Goal: Check status: Check status

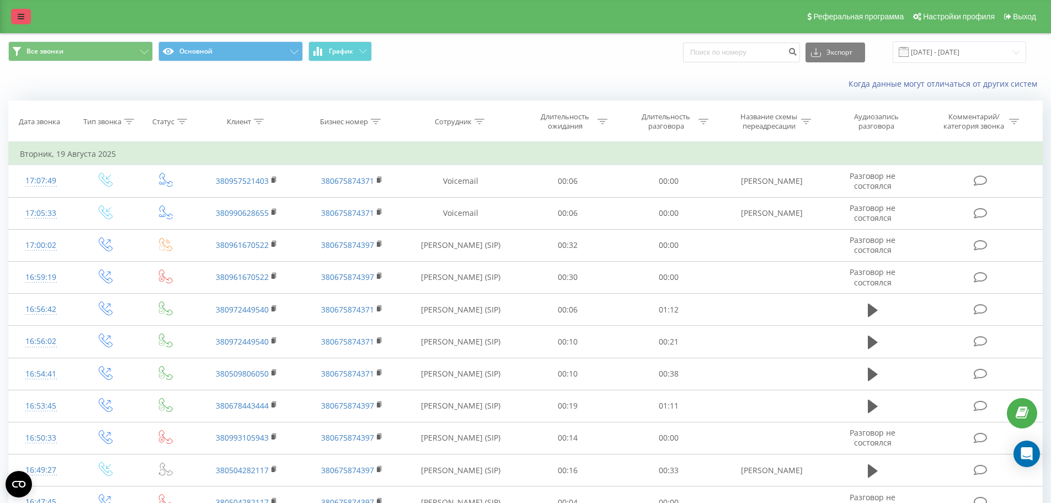
click at [23, 11] on link at bounding box center [21, 16] width 20 height 15
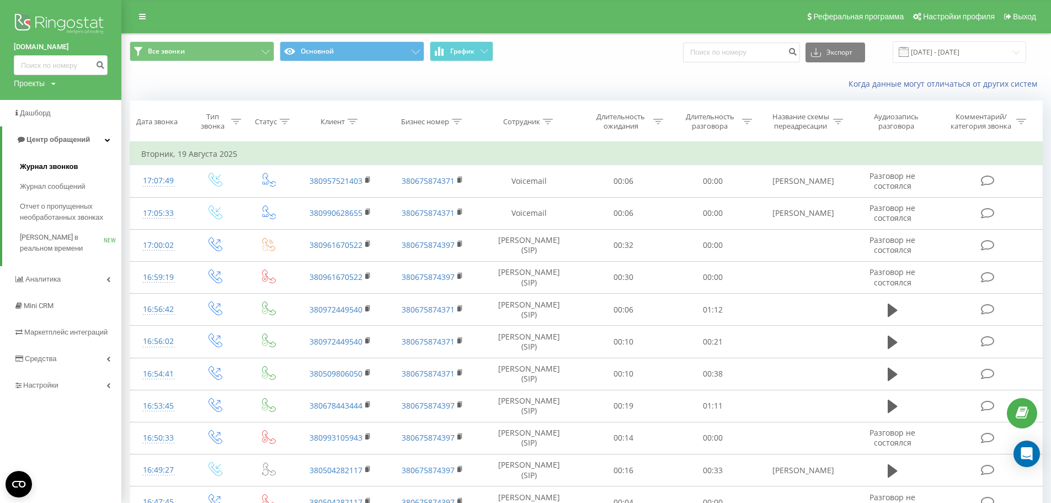
click at [59, 162] on span "Журнал звонков" at bounding box center [49, 166] width 58 height 11
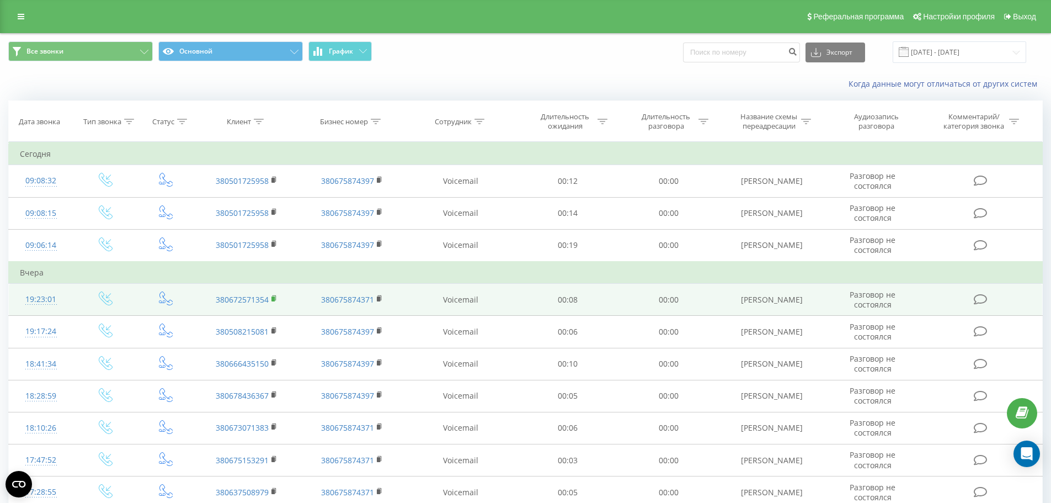
click at [275, 298] on icon at bounding box center [274, 299] width 6 height 8
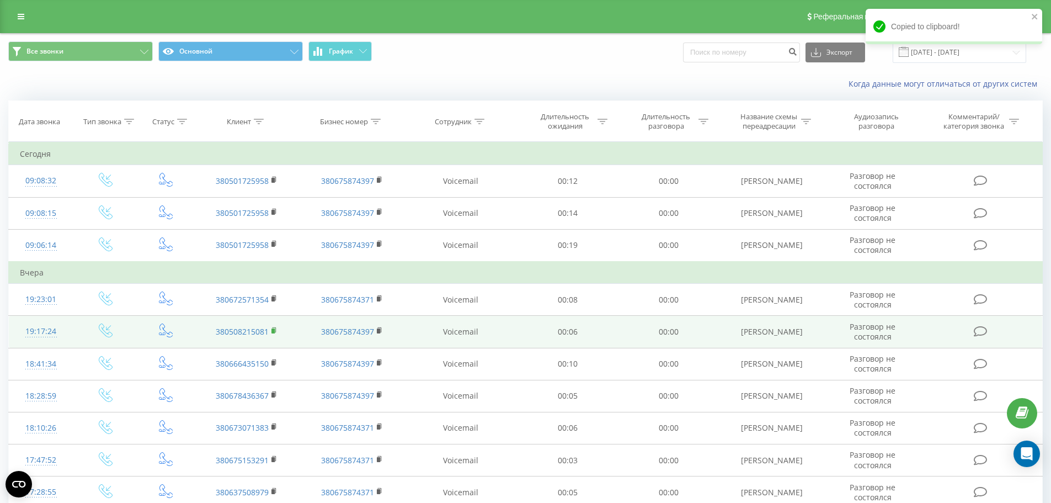
click at [274, 330] on rect at bounding box center [272, 330] width 3 height 5
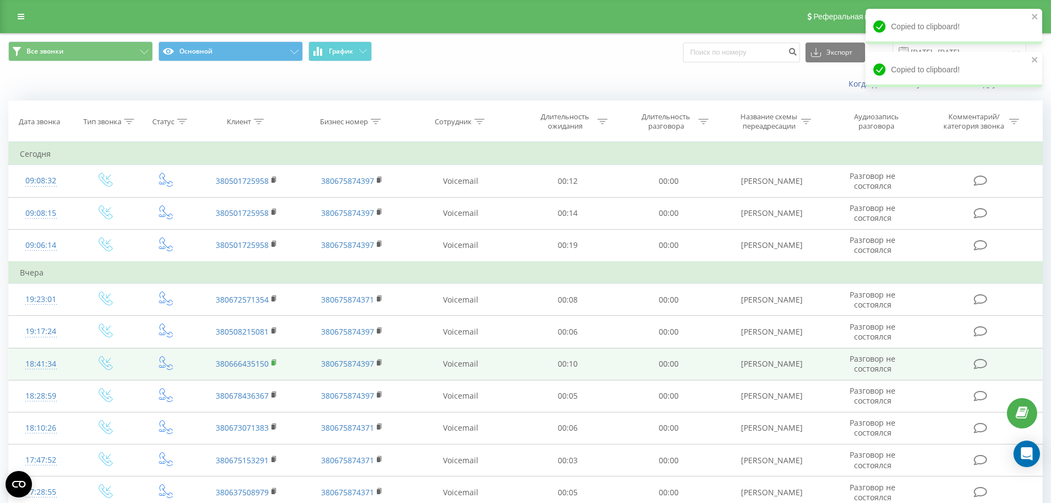
click at [275, 362] on icon at bounding box center [274, 363] width 6 height 8
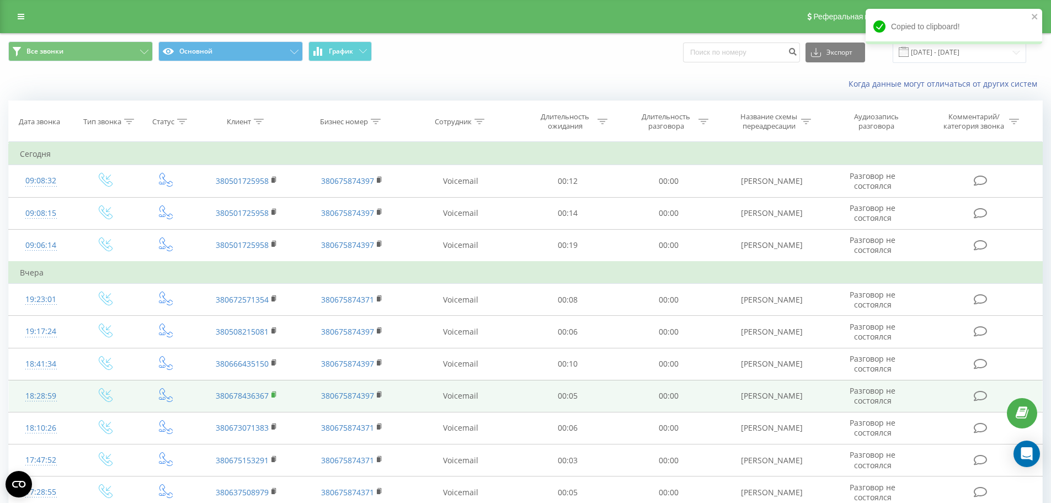
click at [275, 395] on rect at bounding box center [272, 394] width 3 height 5
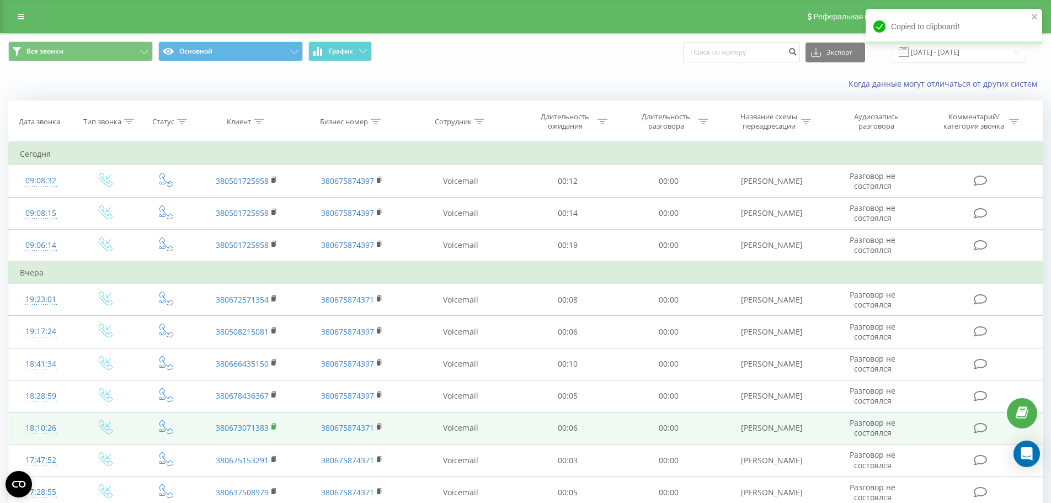
click at [274, 427] on rect at bounding box center [272, 426] width 3 height 5
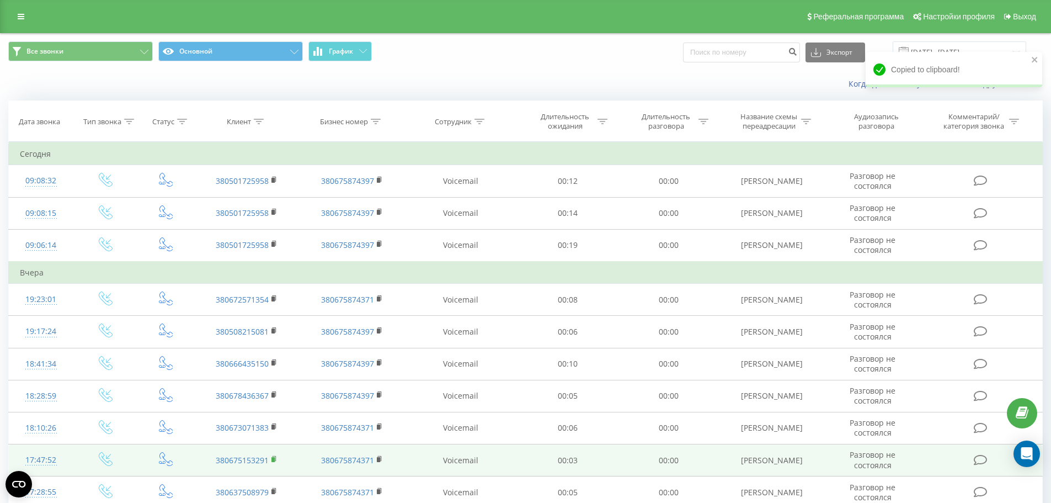
click at [276, 457] on icon at bounding box center [275, 457] width 4 height 5
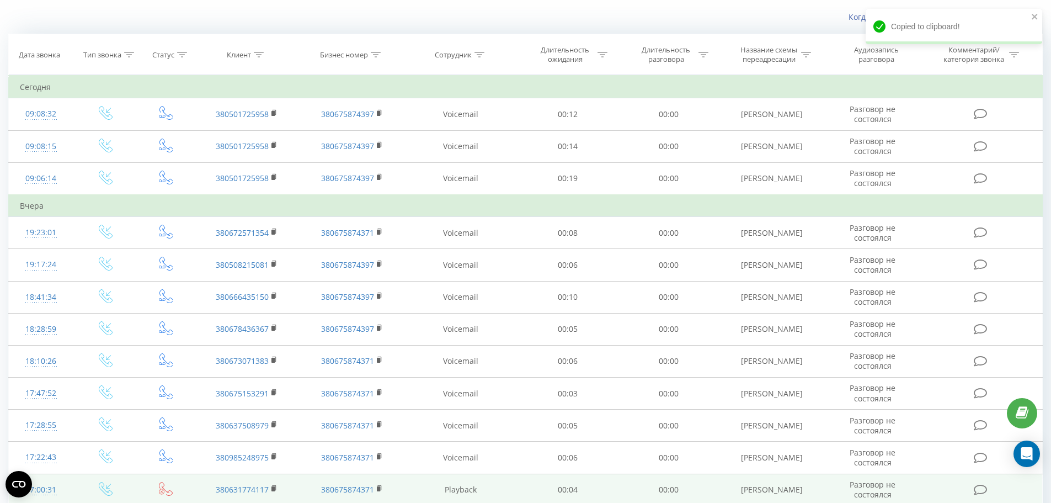
scroll to position [110, 0]
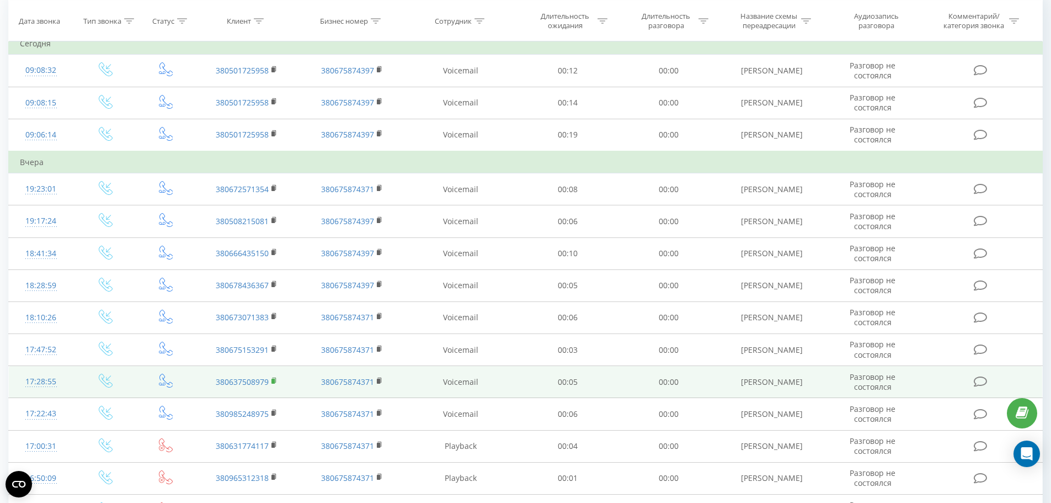
click at [275, 378] on icon at bounding box center [274, 381] width 6 height 8
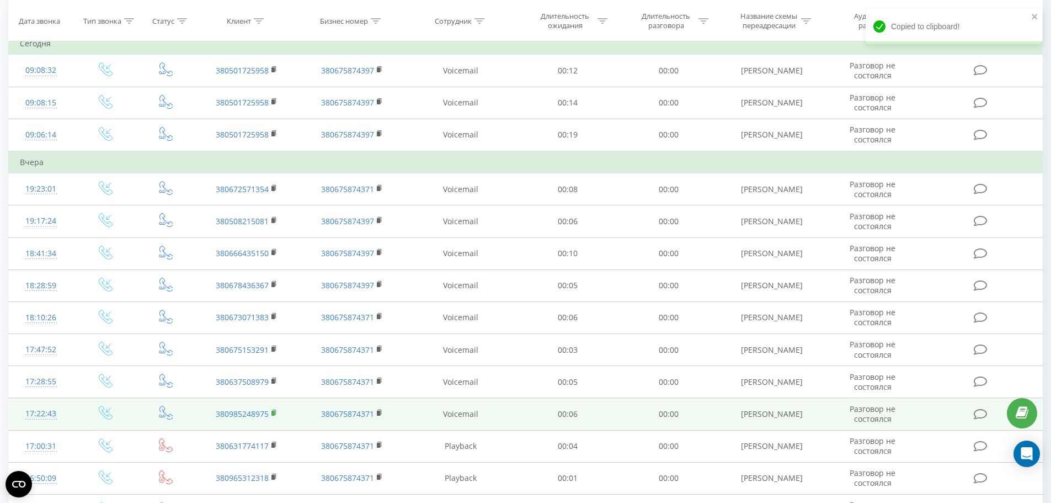
click at [276, 409] on icon at bounding box center [275, 411] width 4 height 5
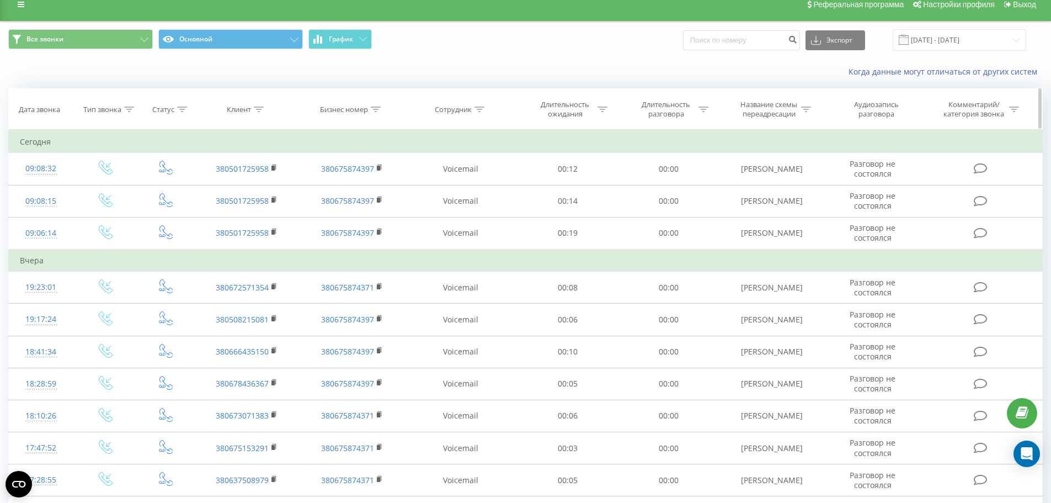
scroll to position [0, 0]
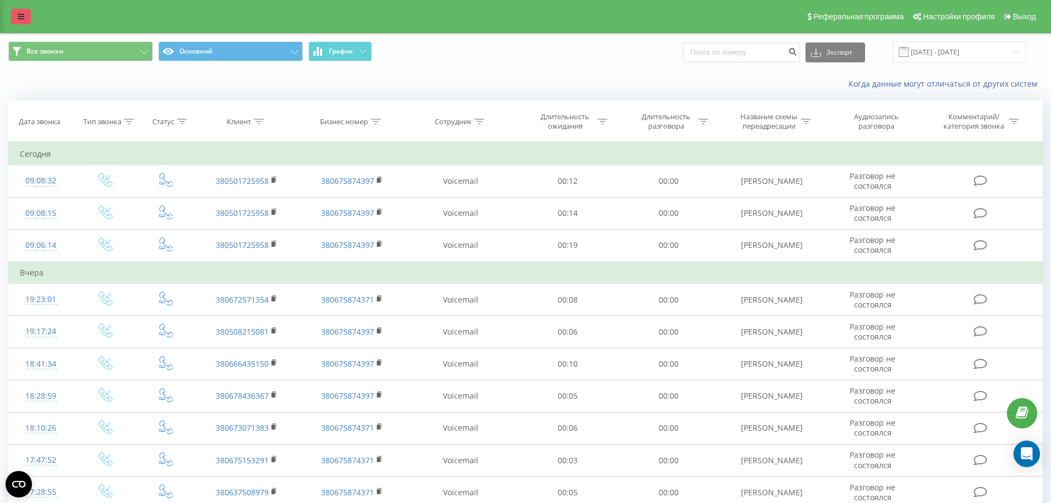
click at [20, 17] on icon at bounding box center [21, 17] width 7 height 8
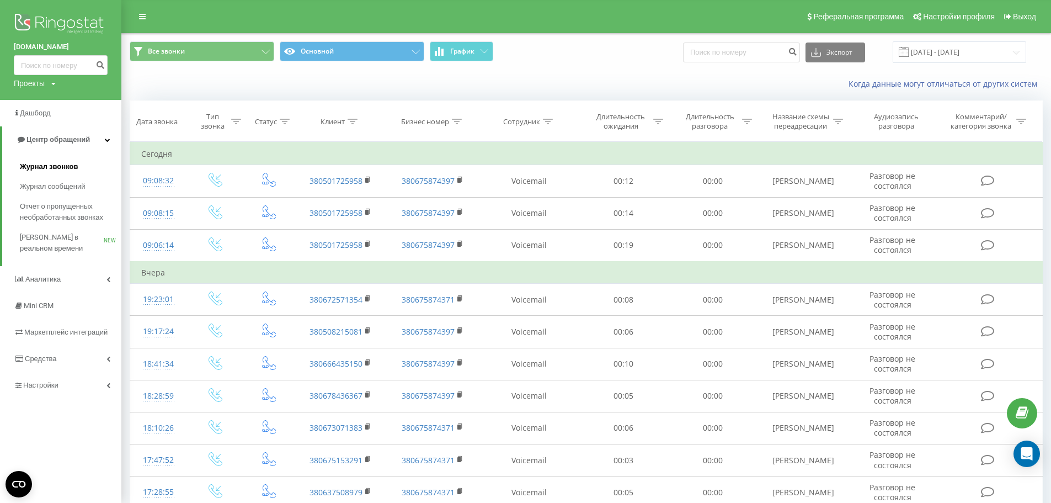
click at [68, 169] on span "Журнал звонков" at bounding box center [49, 166] width 58 height 11
